Goal: Transaction & Acquisition: Purchase product/service

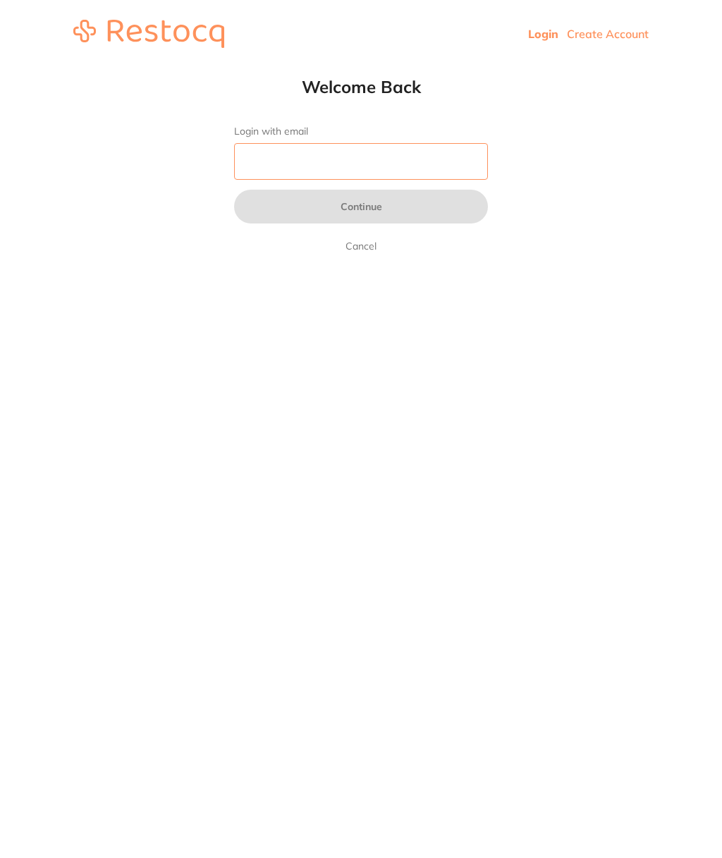
click at [427, 161] on input "Login with email" at bounding box center [361, 161] width 254 height 37
type input "[EMAIL_ADDRESS][DOMAIN_NAME]"
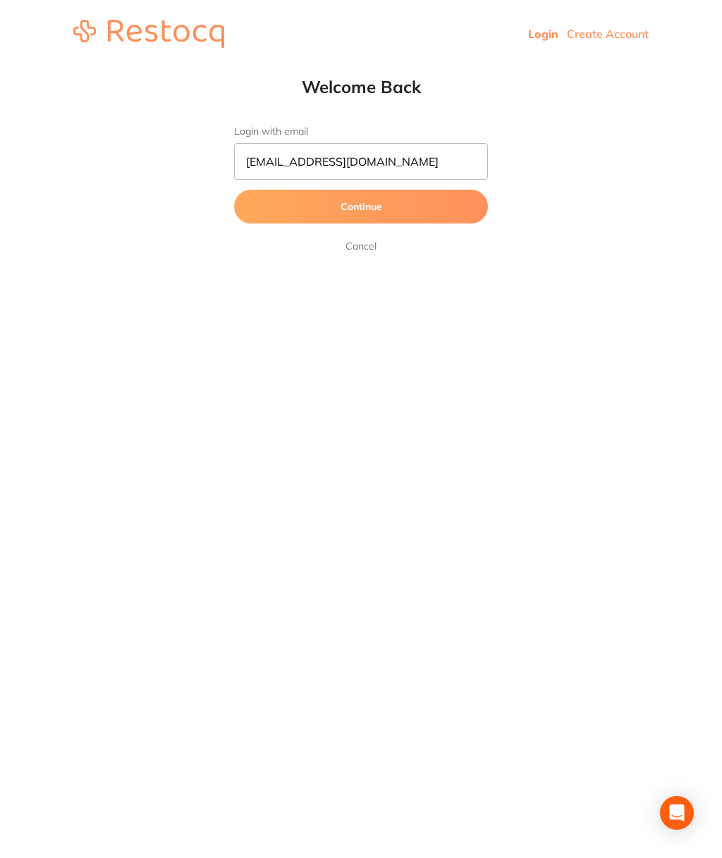
click at [273, 206] on button "Continue" at bounding box center [361, 207] width 254 height 34
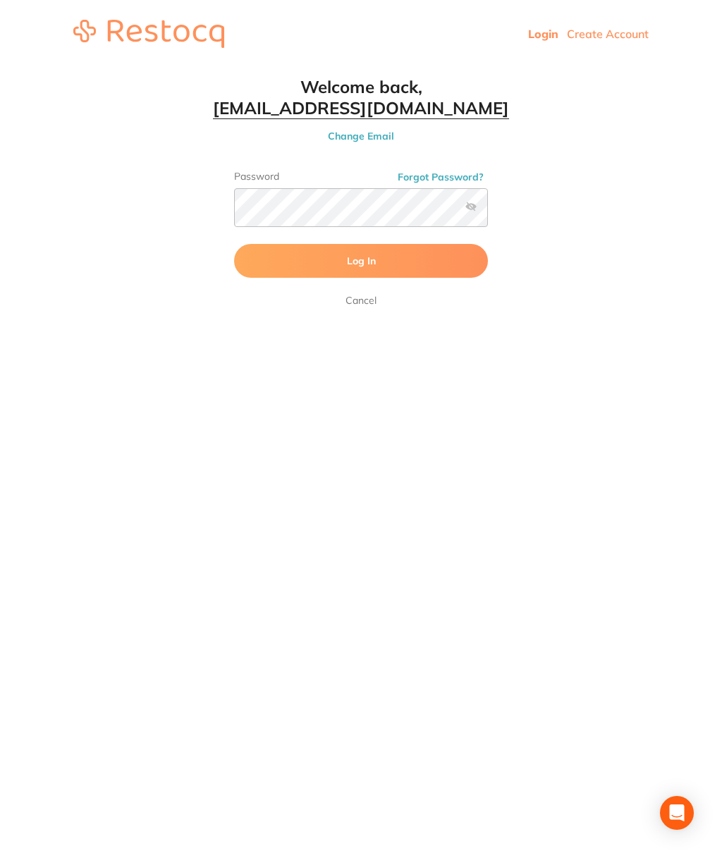
click at [269, 252] on button "Log In" at bounding box center [361, 261] width 254 height 34
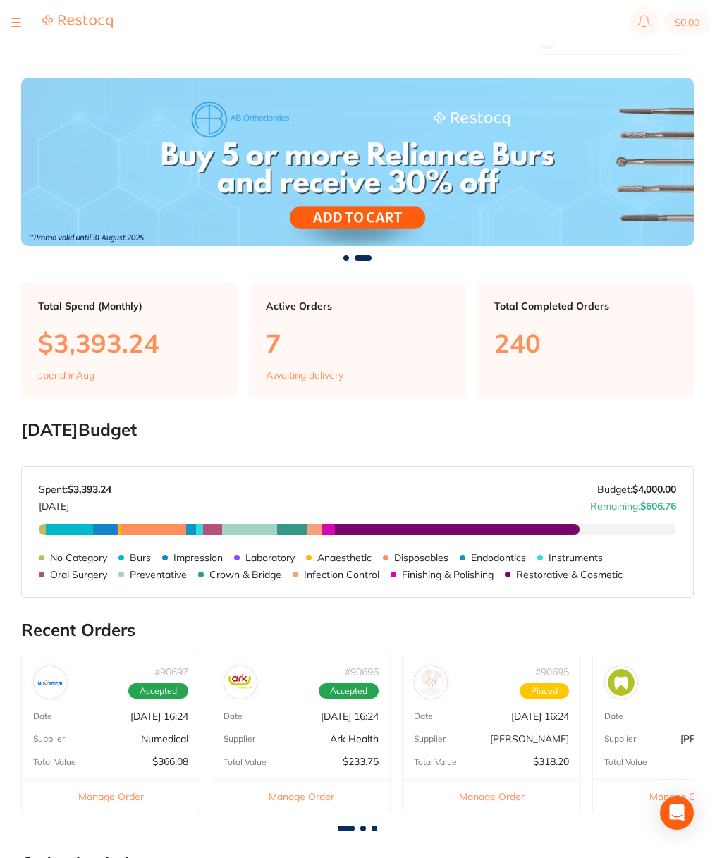
click at [23, 20] on div at bounding box center [62, 22] width 102 height 17
click at [25, 18] on div at bounding box center [62, 22] width 102 height 17
click at [19, 21] on div at bounding box center [16, 22] width 10 height 17
click at [19, 14] on div at bounding box center [16, 22] width 10 height 17
click at [24, 20] on div at bounding box center [62, 22] width 102 height 17
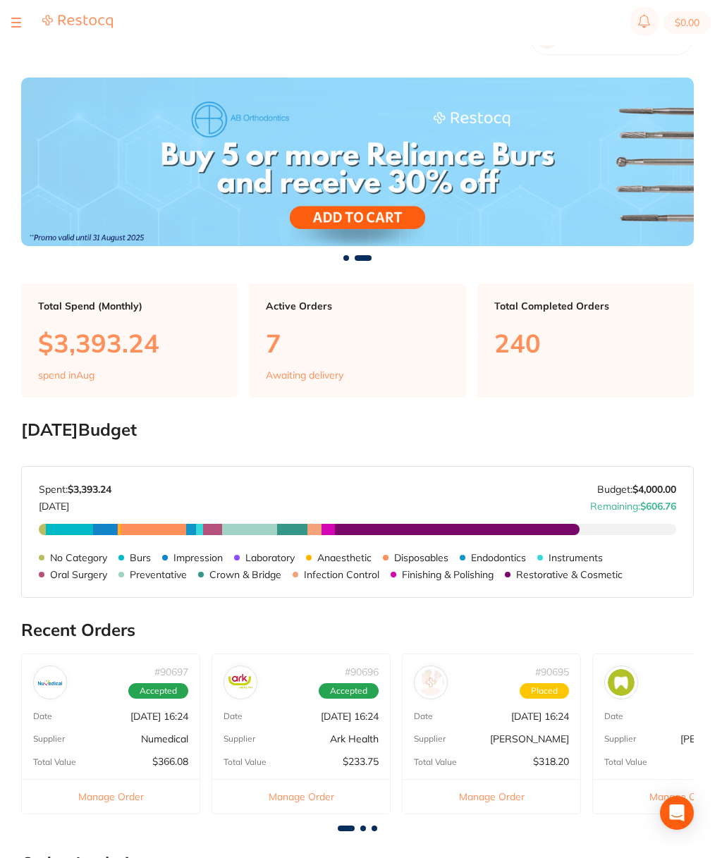
click at [20, 22] on button at bounding box center [16, 22] width 10 height 1
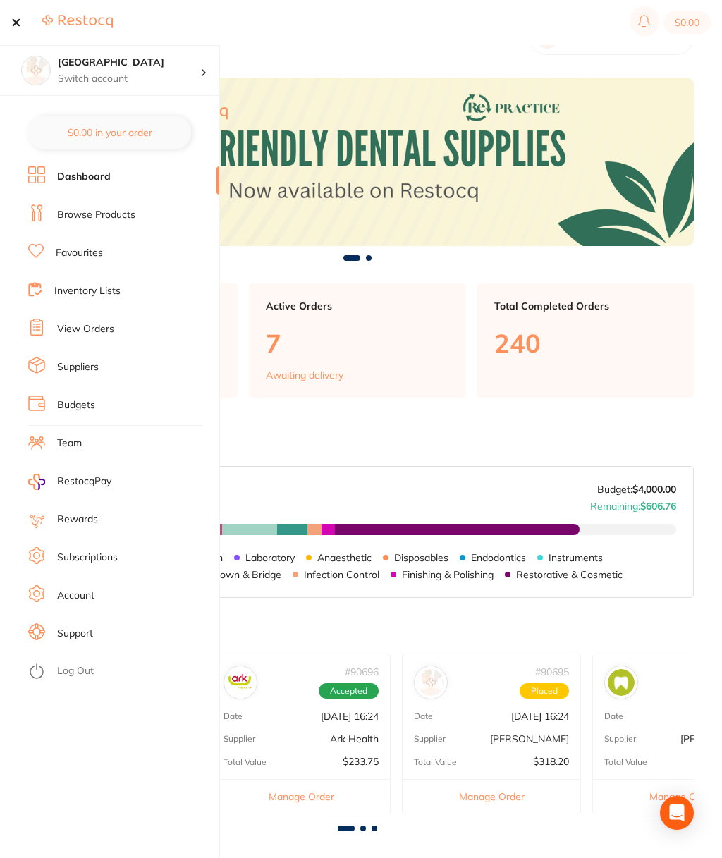
click at [77, 213] on link "Browse Products" at bounding box center [96, 215] width 78 height 14
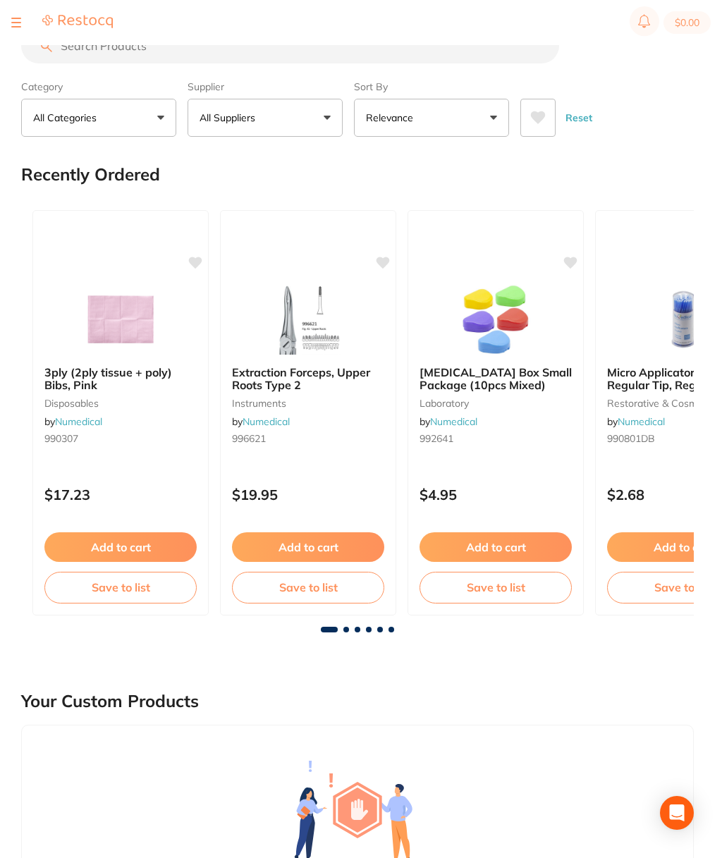
click at [391, 56] on input "search" at bounding box center [290, 45] width 538 height 35
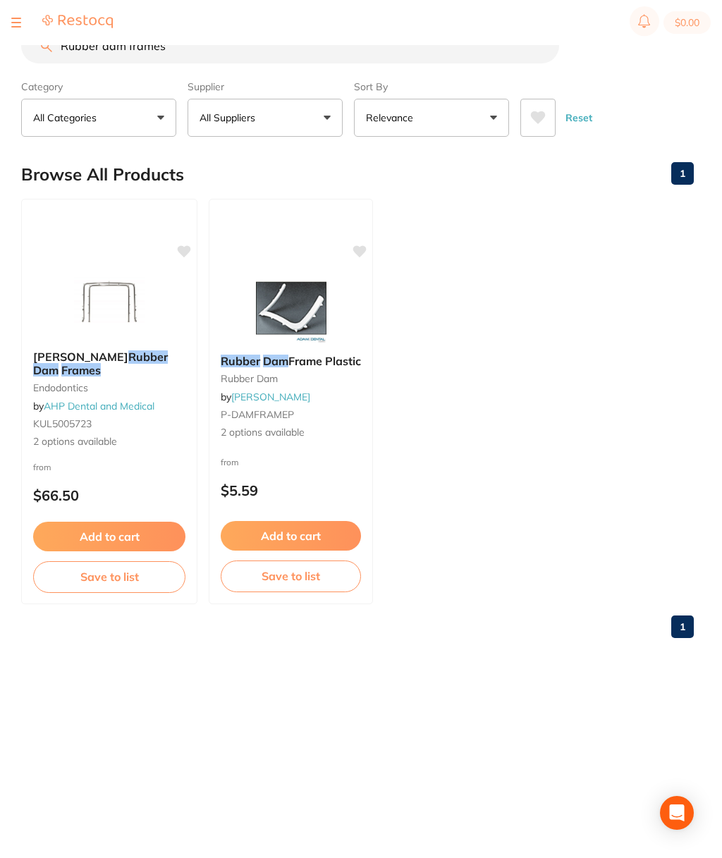
click at [127, 312] on img at bounding box center [109, 304] width 92 height 70
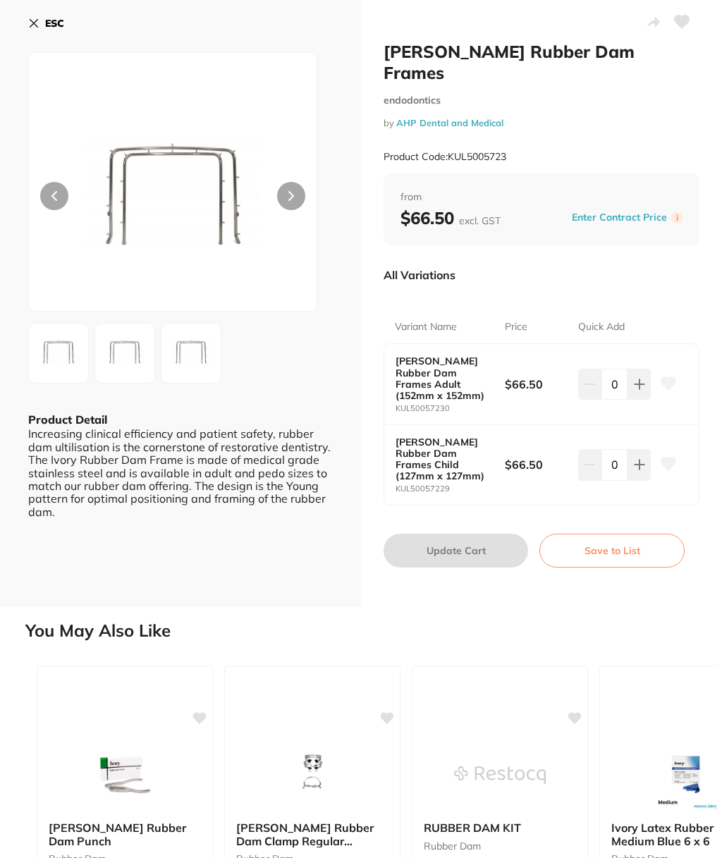
click at [41, 26] on button "ESC" at bounding box center [46, 23] width 36 height 24
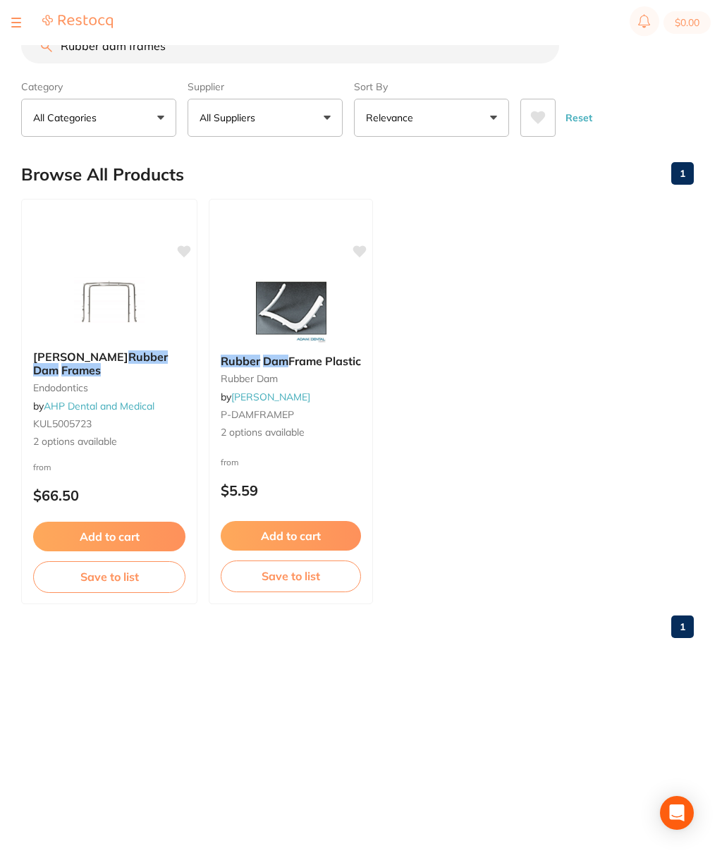
click at [125, 54] on input "Rubber dam frames" at bounding box center [290, 45] width 538 height 35
type input "R"
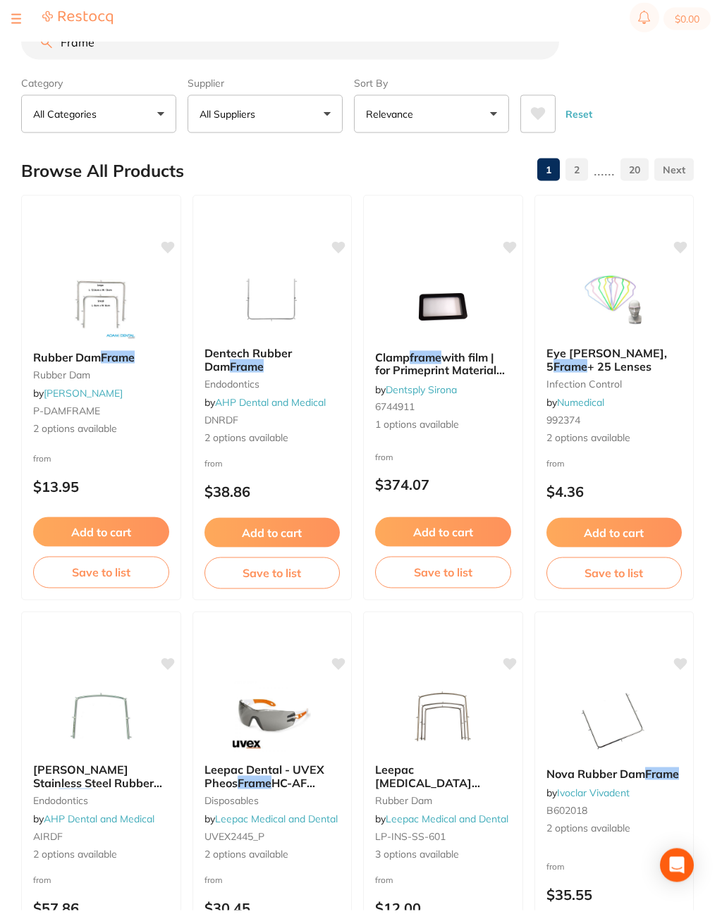
click at [297, 316] on img at bounding box center [272, 304] width 92 height 70
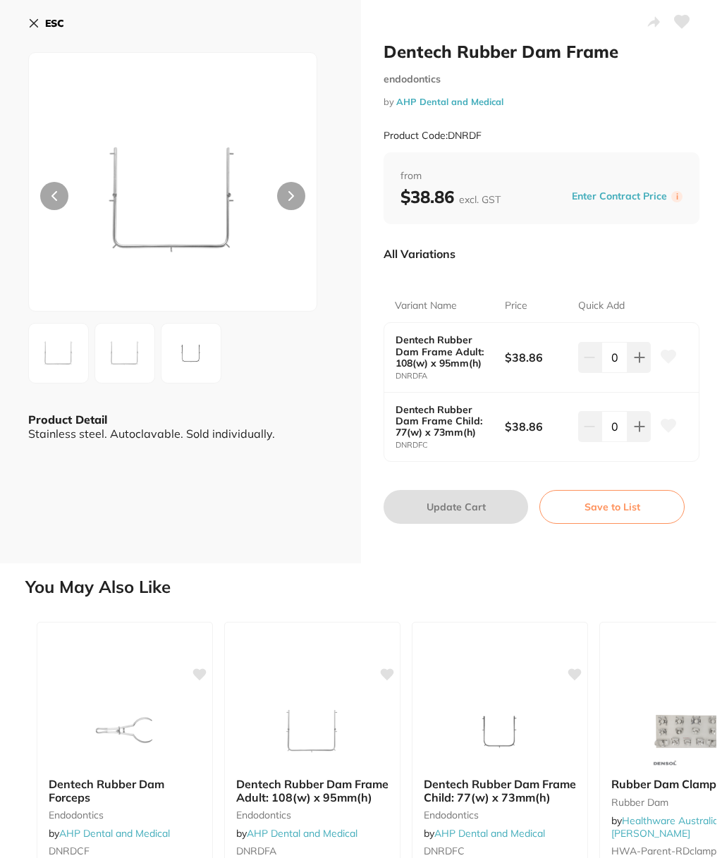
click at [49, 27] on b "ESC" at bounding box center [54, 23] width 19 height 13
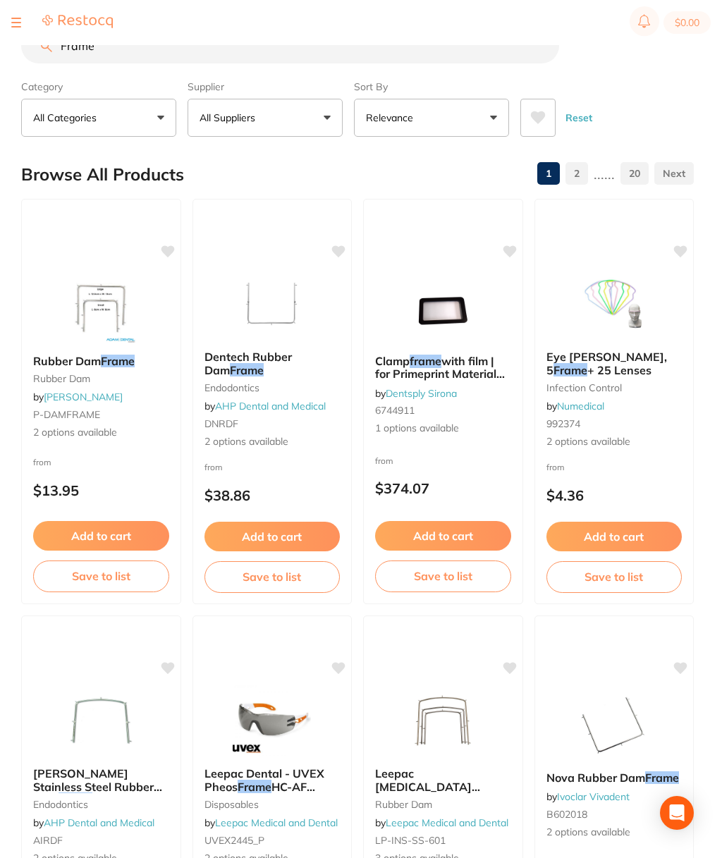
click at [23, 16] on div at bounding box center [62, 22] width 102 height 17
click at [507, 59] on input "Frame" at bounding box center [290, 45] width 538 height 35
type input "F"
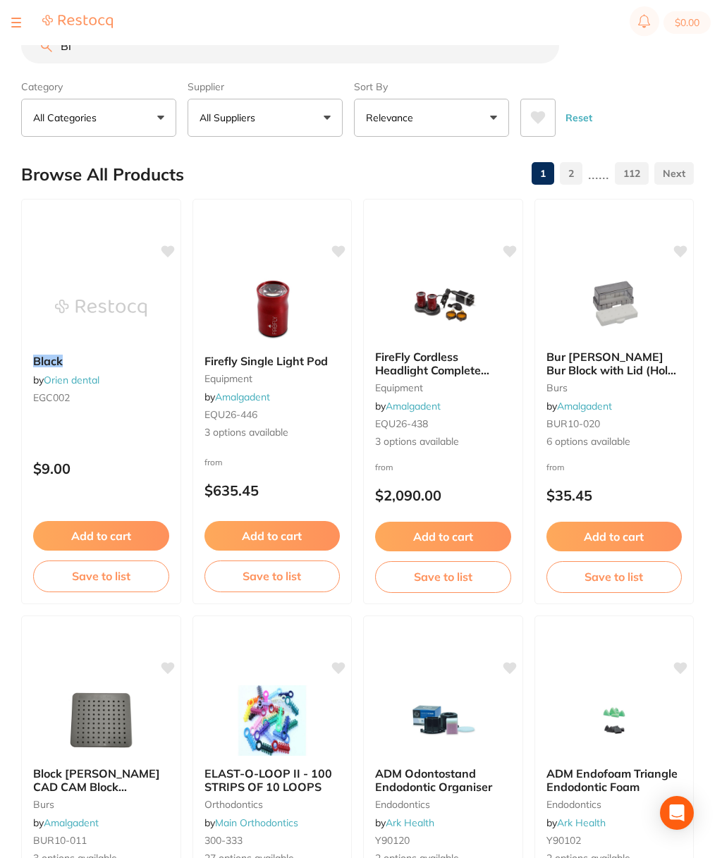
type input "B"
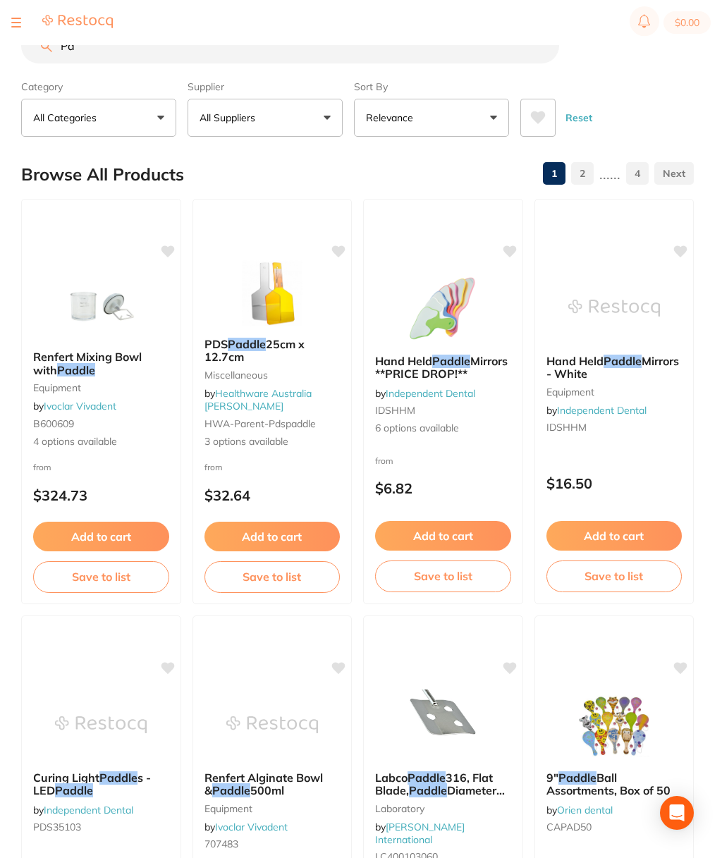
type input "P"
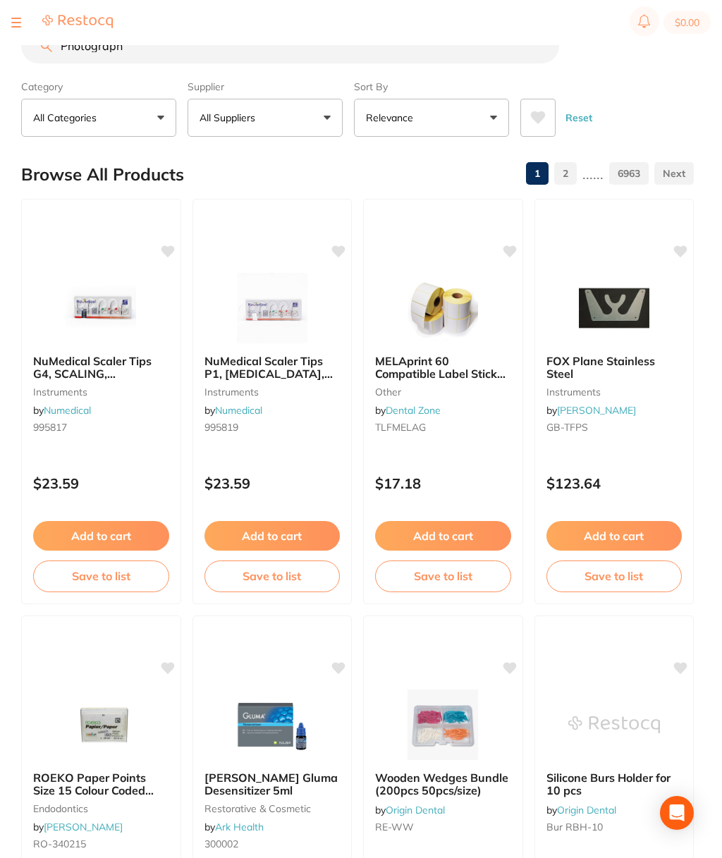
type input "Photography"
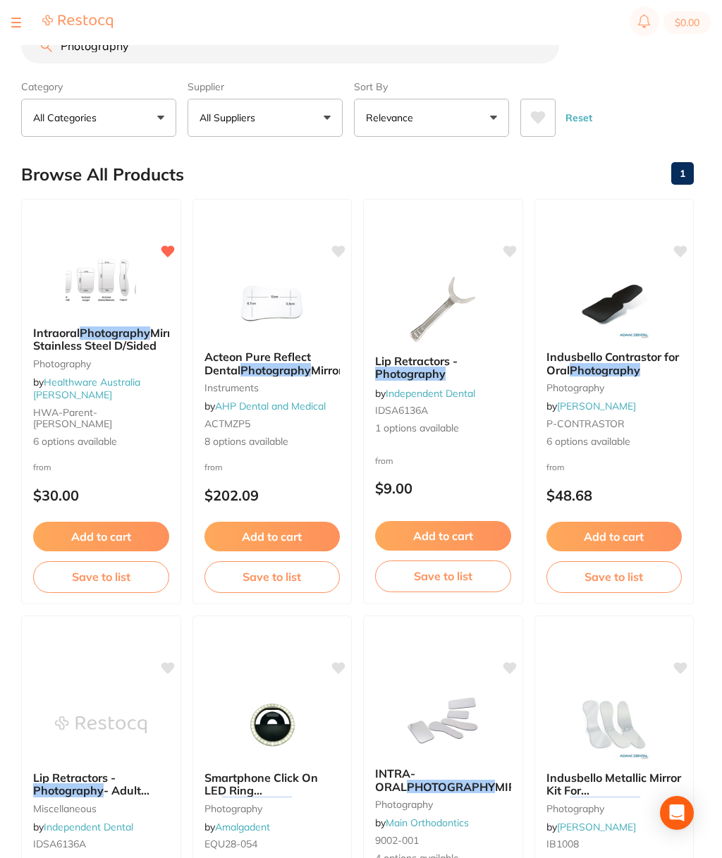
click at [646, 364] on span "Indusbello Contrastor for Oral" at bounding box center [612, 363] width 133 height 27
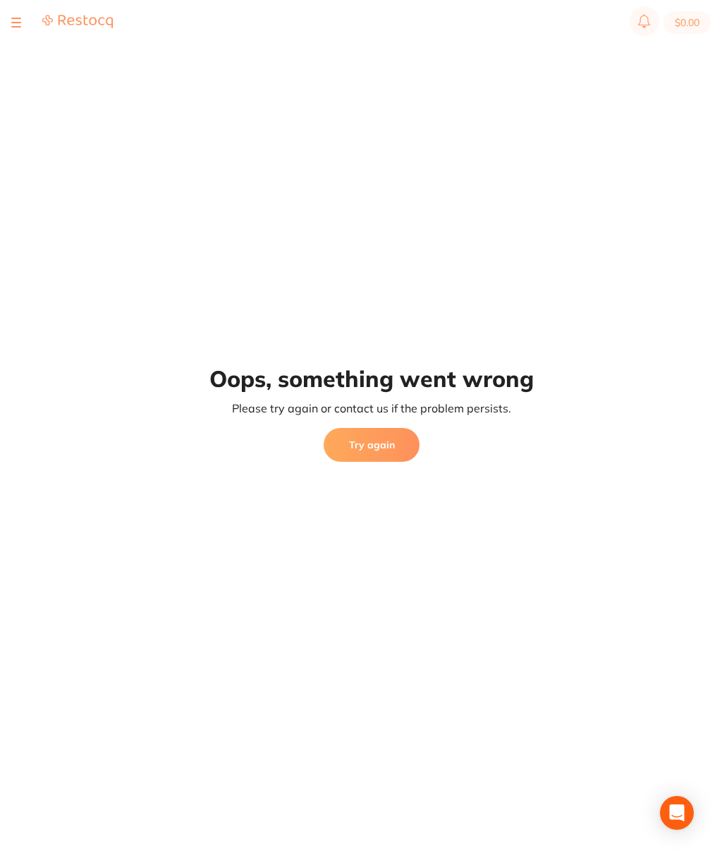
click at [388, 448] on button "Try again" at bounding box center [372, 445] width 96 height 34
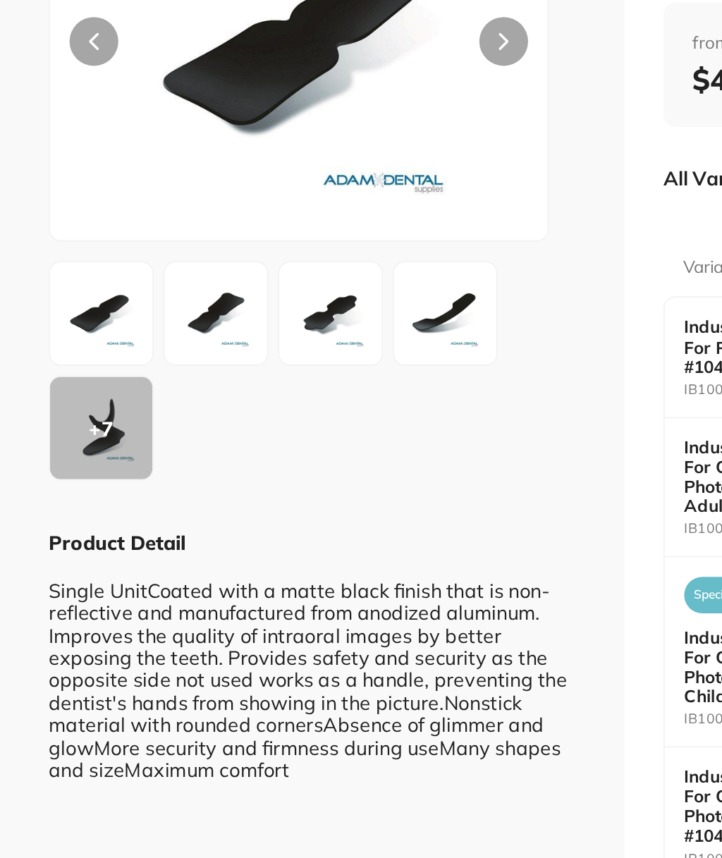
click at [69, 328] on img at bounding box center [58, 353] width 51 height 51
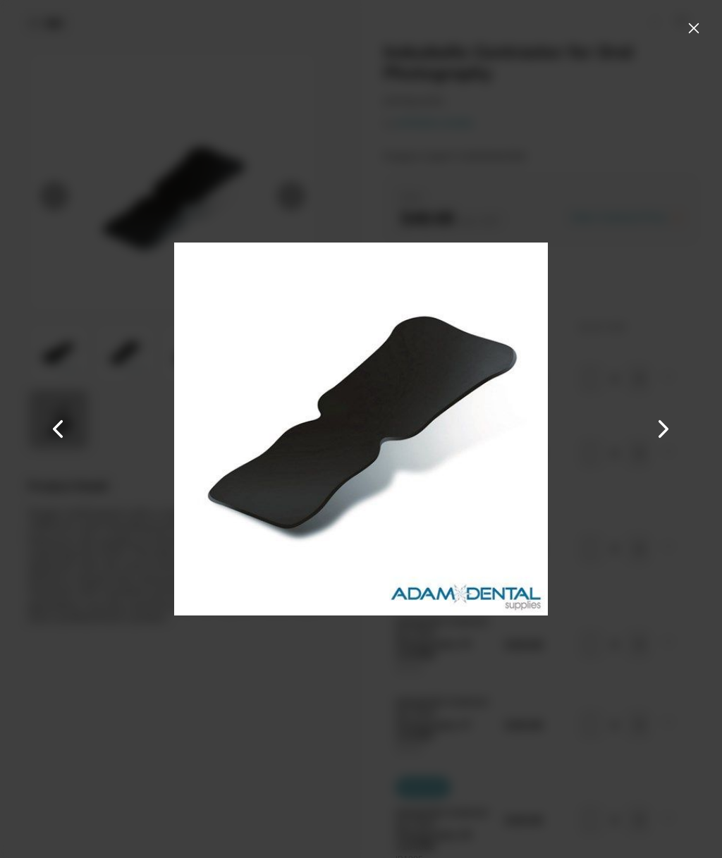
click at [687, 34] on button at bounding box center [693, 28] width 23 height 23
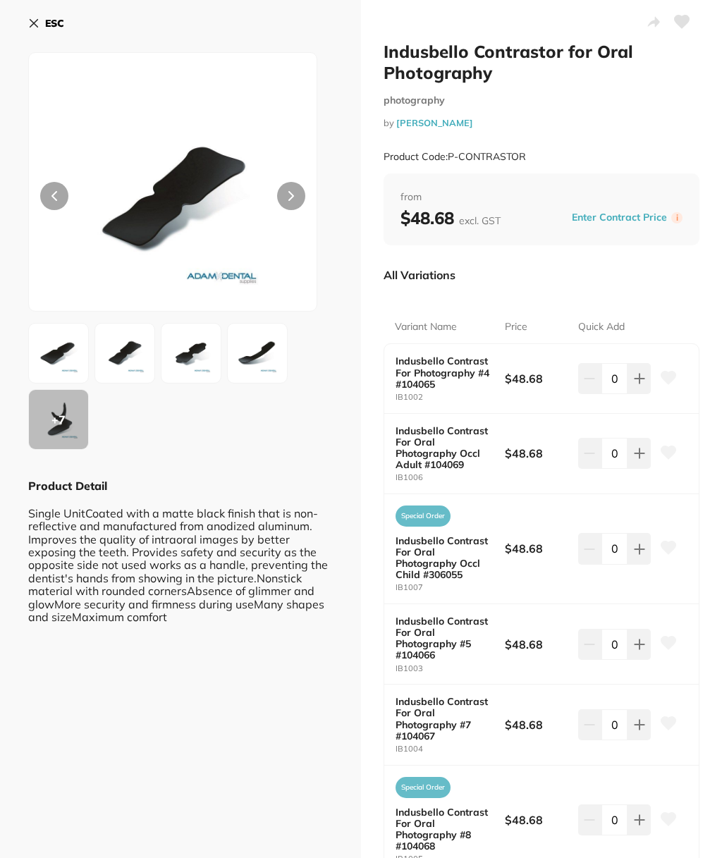
click at [138, 348] on img at bounding box center [124, 353] width 51 height 51
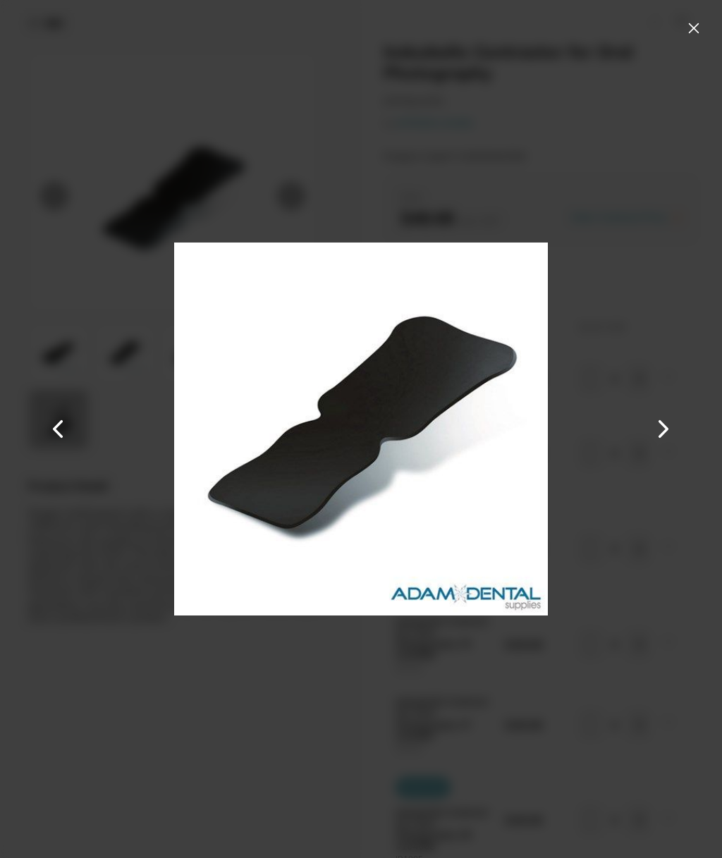
click at [714, 32] on div at bounding box center [361, 429] width 722 height 858
click at [698, 26] on button at bounding box center [693, 28] width 23 height 23
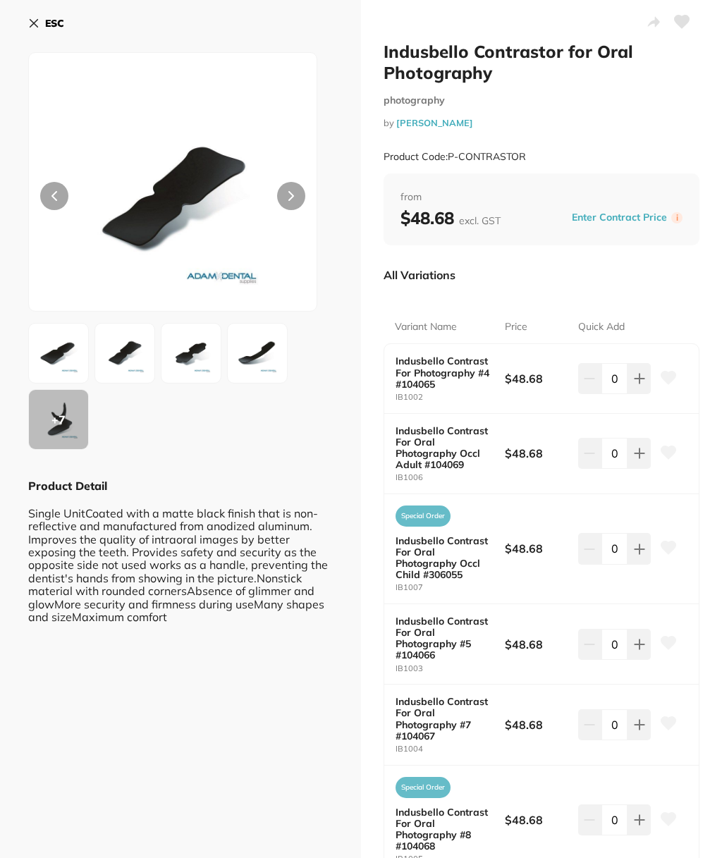
click at [291, 192] on icon at bounding box center [291, 196] width 6 height 10
click at [293, 195] on icon at bounding box center [291, 196] width 4 height 8
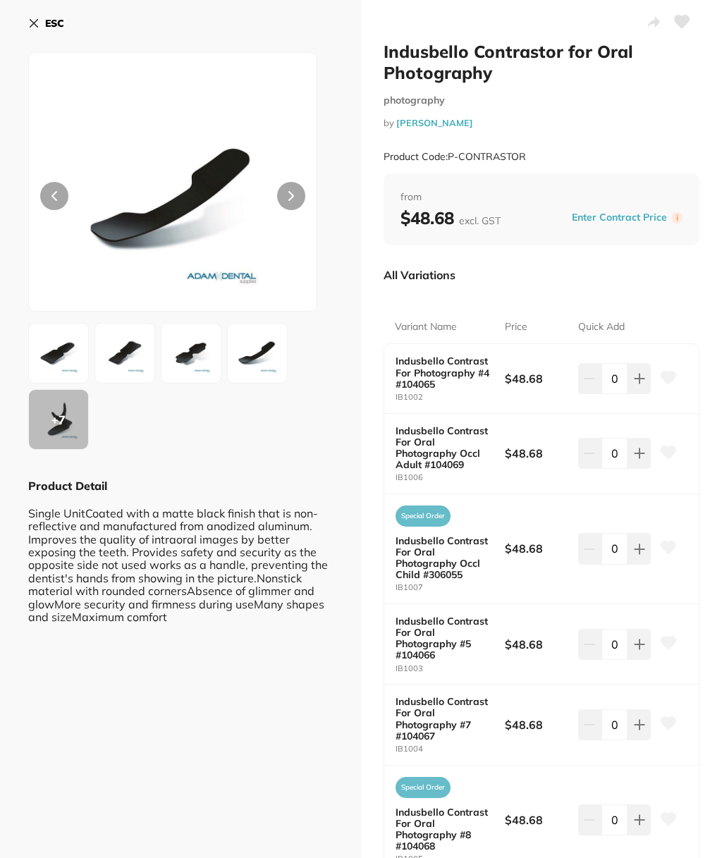
click at [288, 191] on button at bounding box center [291, 196] width 28 height 28
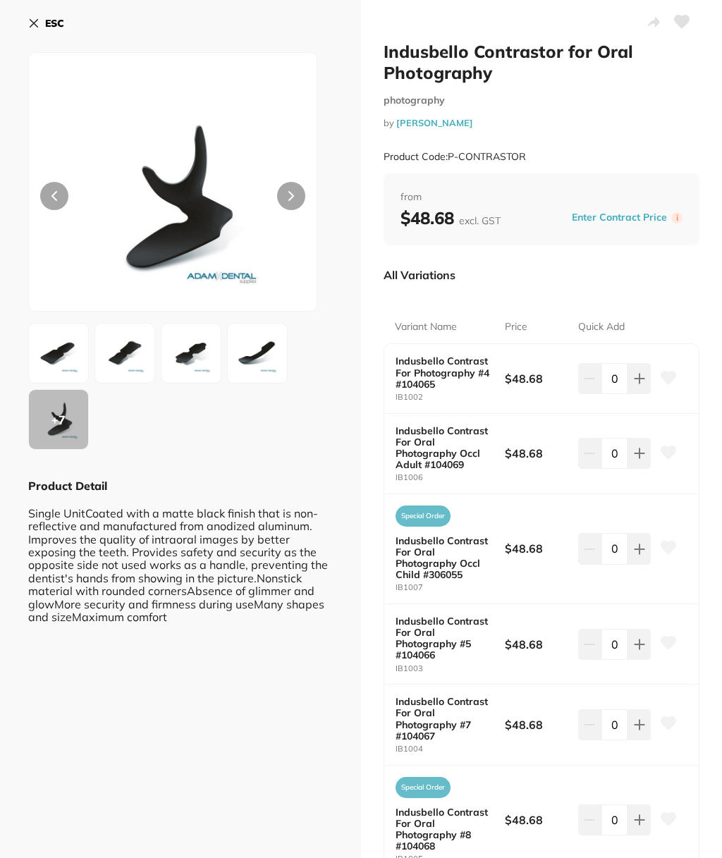
click at [288, 192] on button at bounding box center [291, 196] width 28 height 28
click at [42, 27] on button "ESC" at bounding box center [46, 23] width 36 height 24
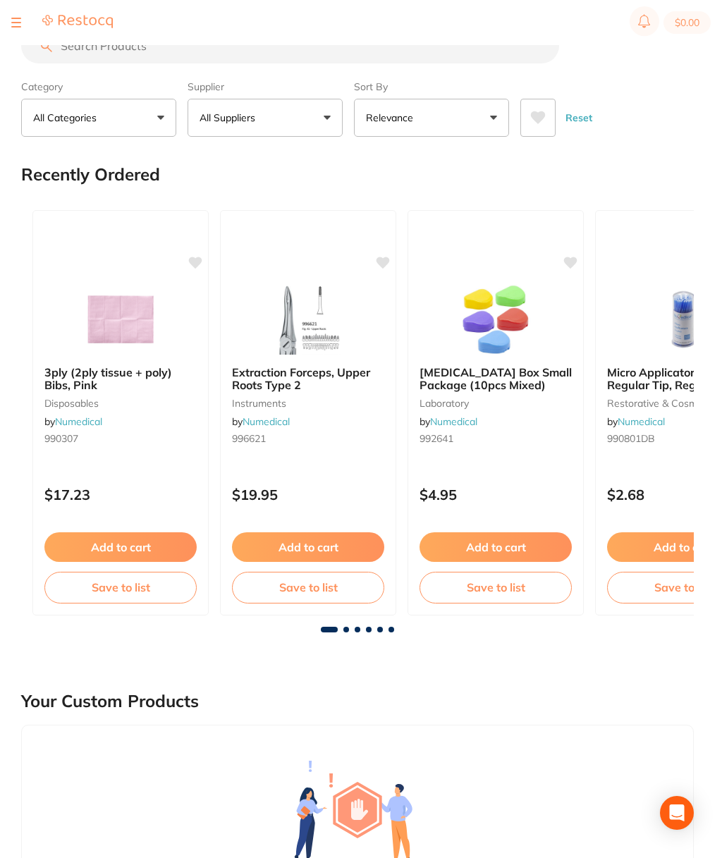
click at [436, 59] on input "search" at bounding box center [290, 45] width 538 height 35
click at [20, 13] on section "$0.00" at bounding box center [361, 22] width 722 height 45
click at [16, 23] on button at bounding box center [16, 22] width 10 height 1
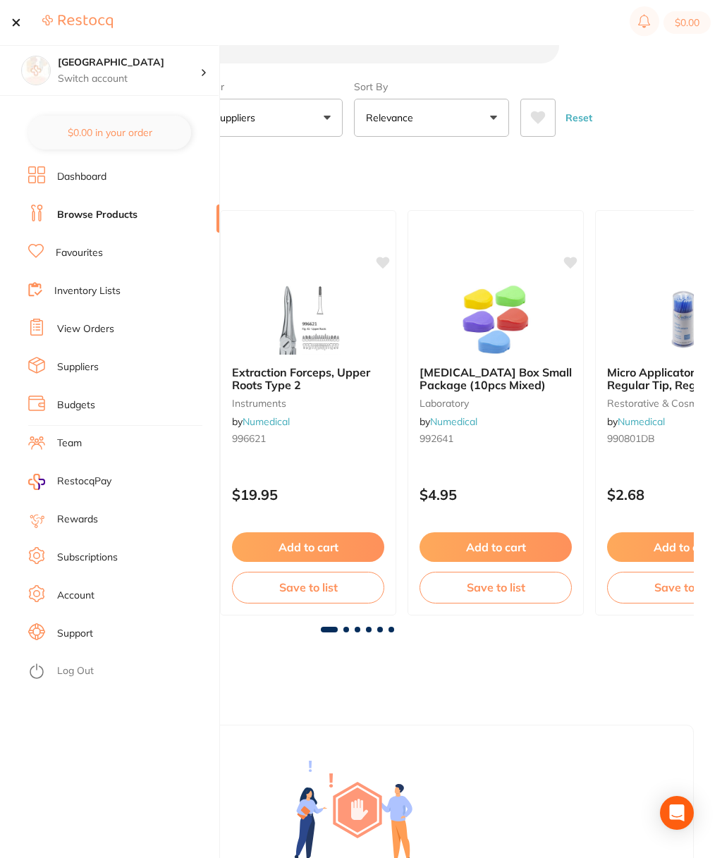
click at [116, 178] on li "Dashboard" at bounding box center [123, 176] width 191 height 21
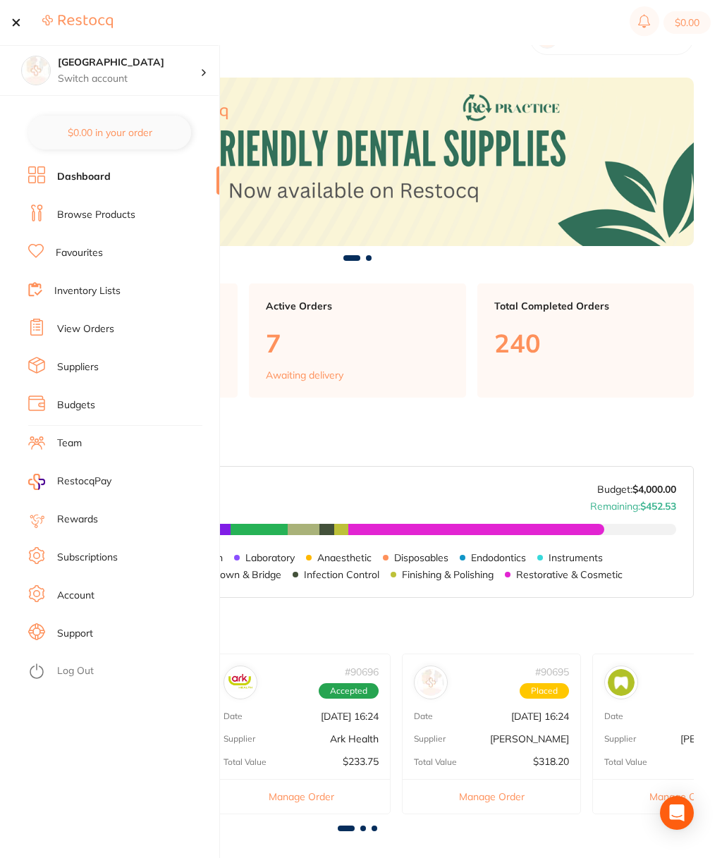
click at [13, 22] on button at bounding box center [16, 22] width 10 height 1
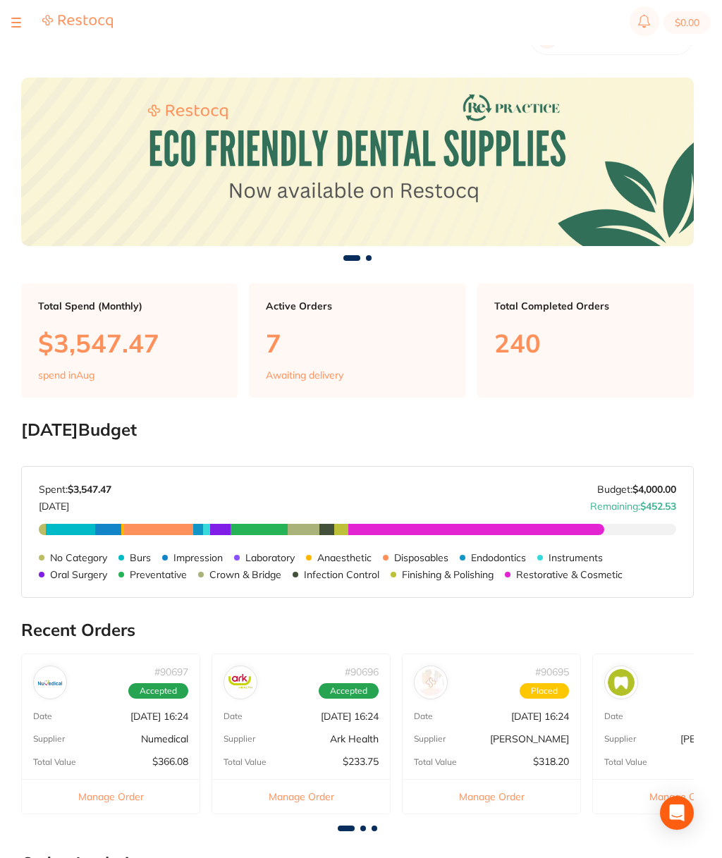
click at [18, 23] on button at bounding box center [16, 22] width 10 height 1
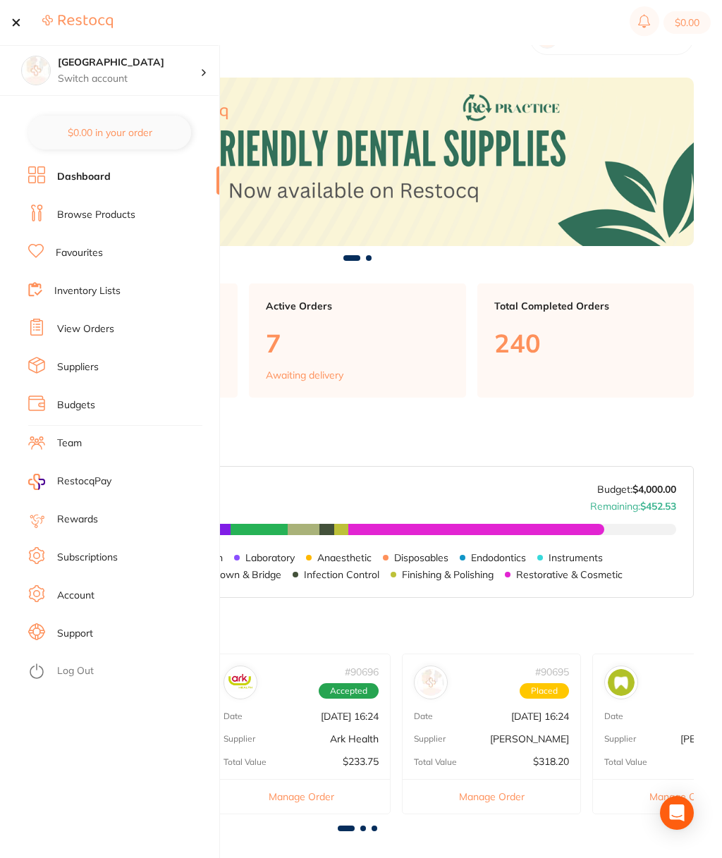
click at [118, 214] on link "Browse Products" at bounding box center [96, 215] width 78 height 14
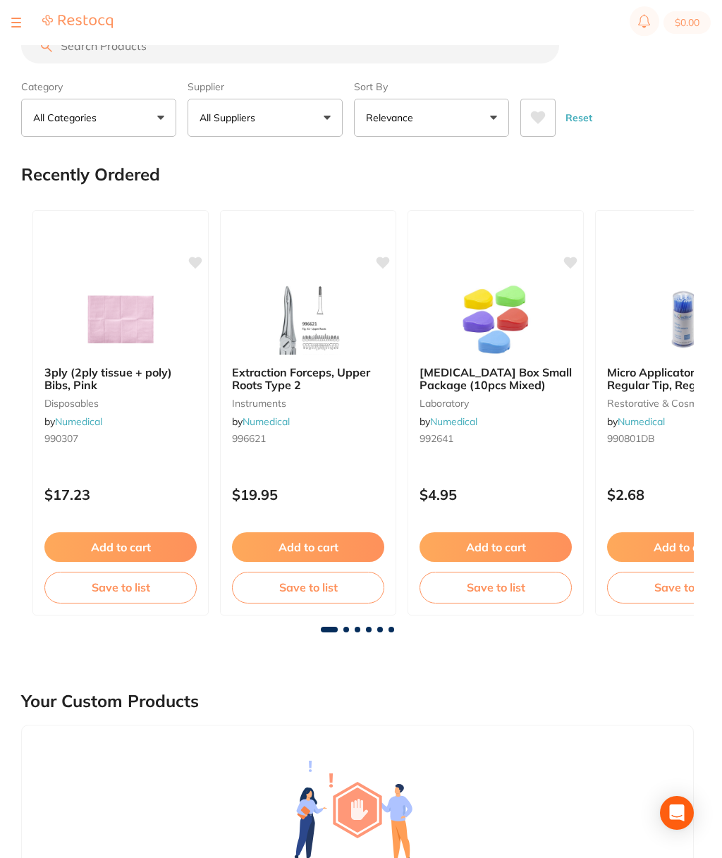
click at [319, 54] on input "search" at bounding box center [290, 45] width 538 height 35
type input "Contrasted"
